Goal: Find specific page/section

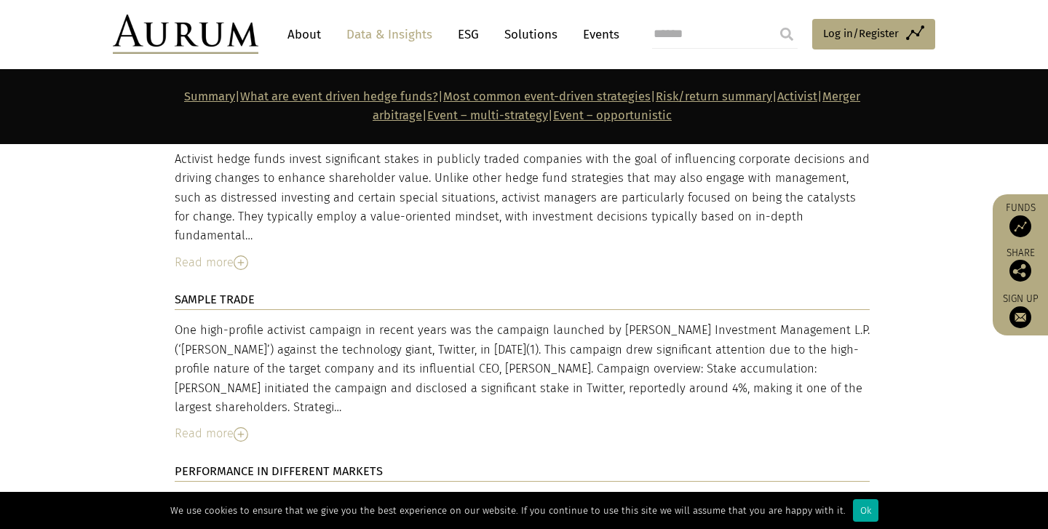
scroll to position [3177, 0]
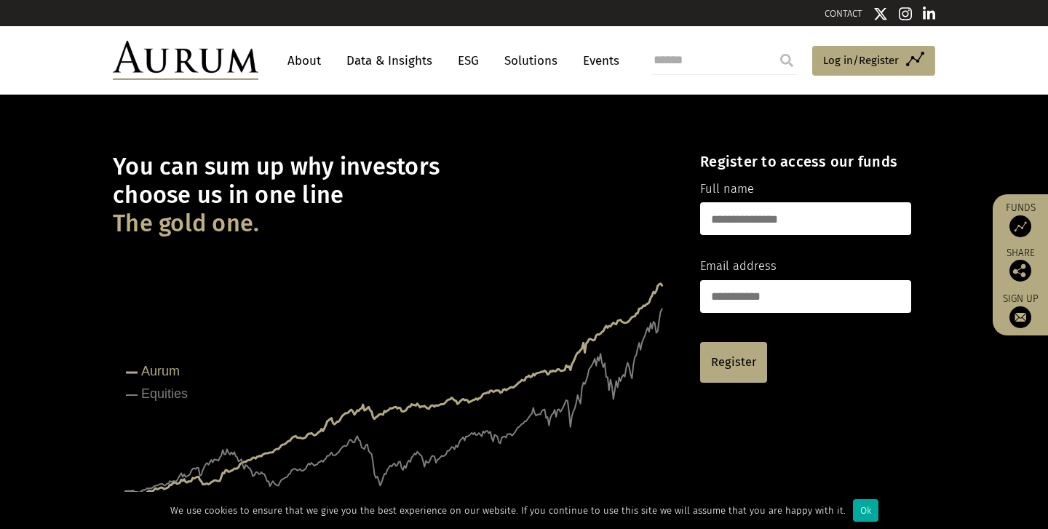
click at [308, 71] on link "About" at bounding box center [304, 60] width 48 height 27
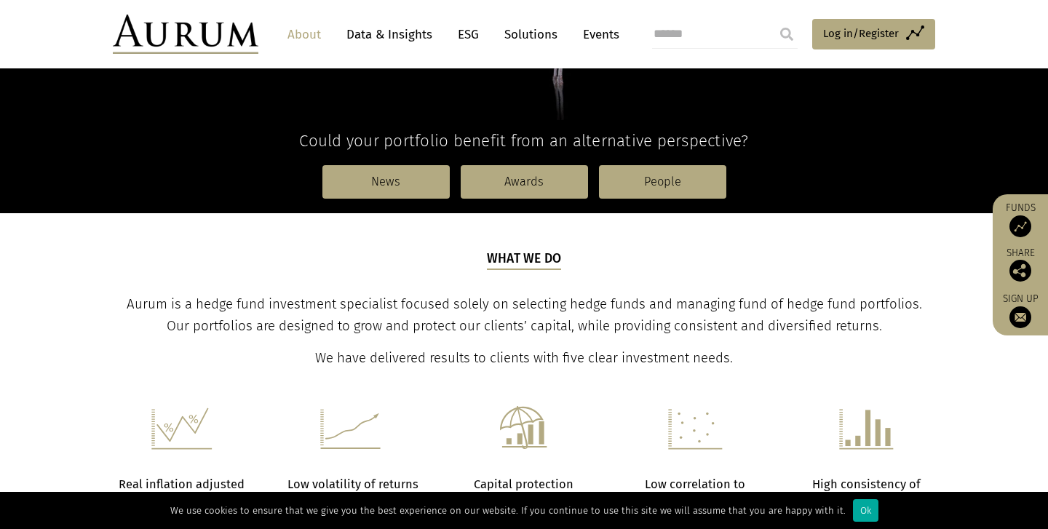
scroll to position [364, 0]
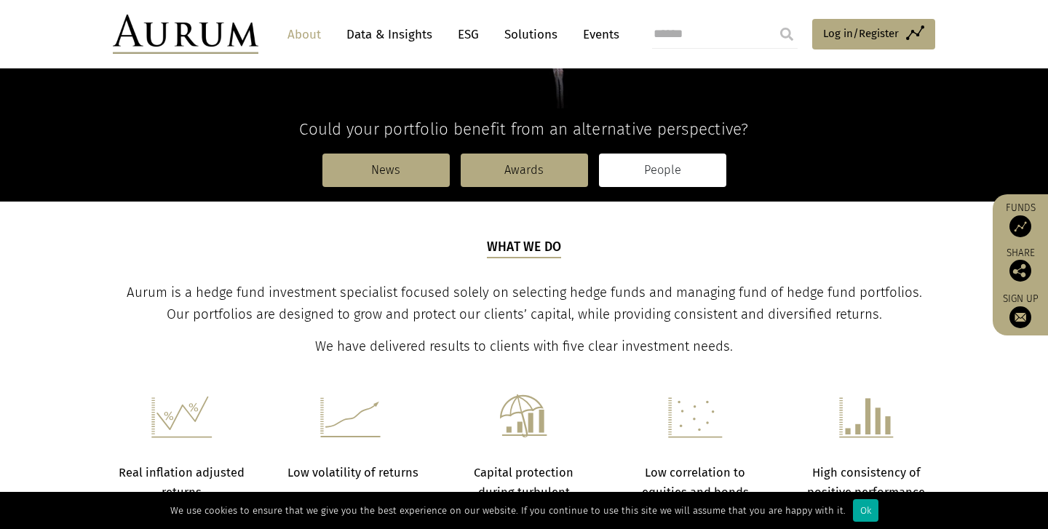
click at [630, 173] on link "People" at bounding box center [662, 170] width 127 height 33
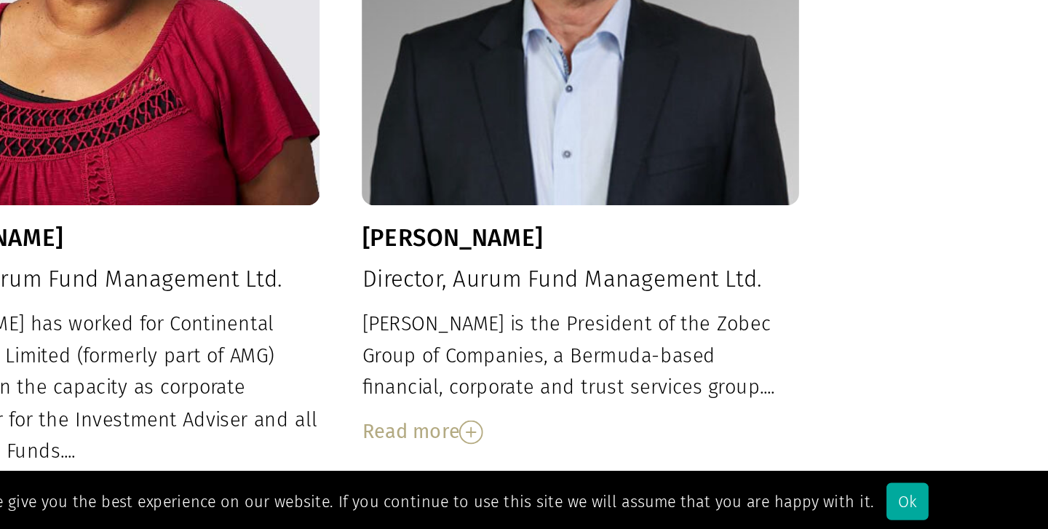
scroll to position [1063, 0]
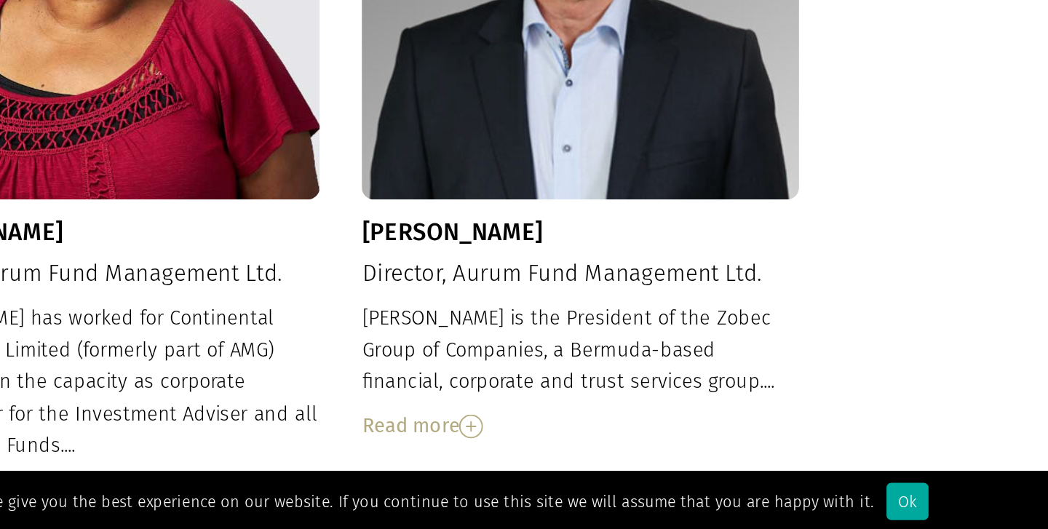
click at [576, 456] on div "Read more" at bounding box center [667, 465] width 265 height 19
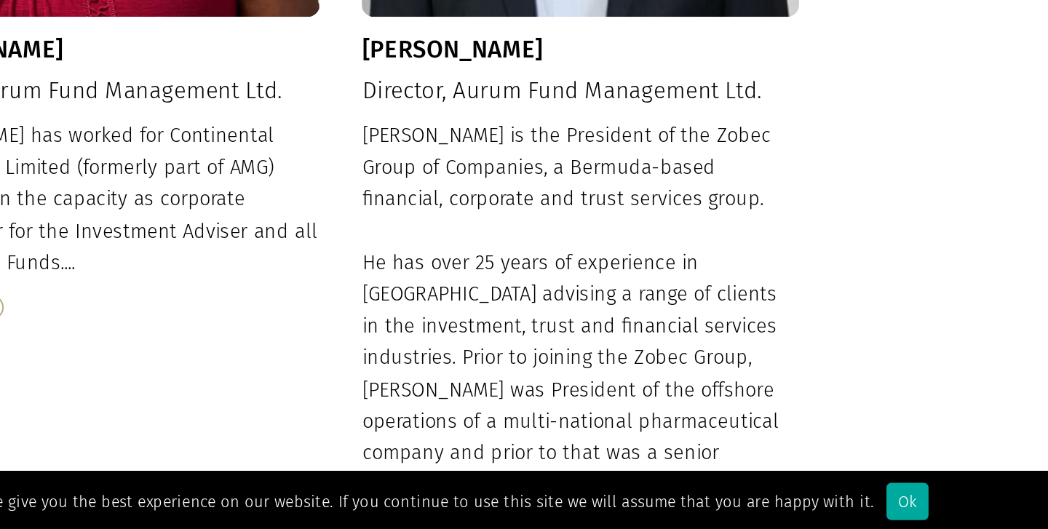
scroll to position [1175, 0]
